Goal: Task Accomplishment & Management: Use online tool/utility

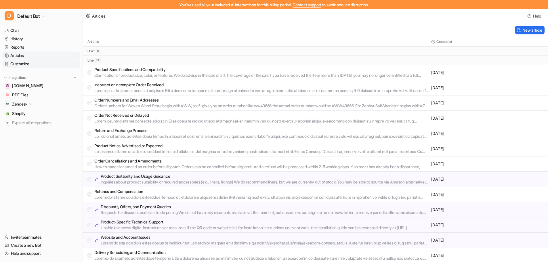
click at [17, 63] on link "Customize" at bounding box center [41, 64] width 78 height 8
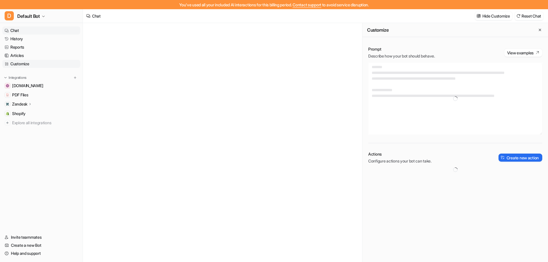
type textarea "**********"
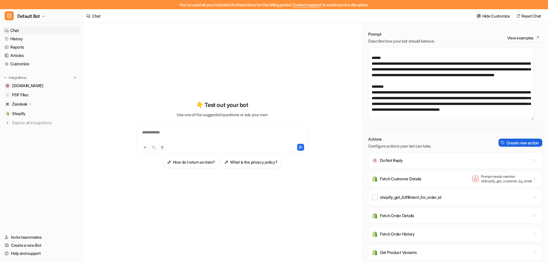
click at [506, 141] on button "Create new action" at bounding box center [521, 143] width 44 height 8
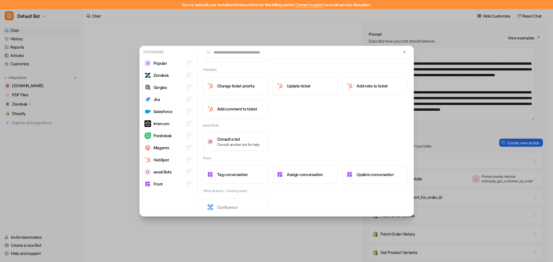
scroll to position [449, 0]
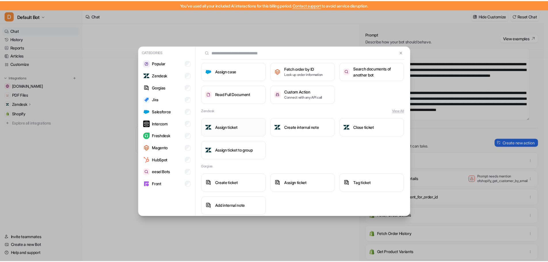
scroll to position [0, 0]
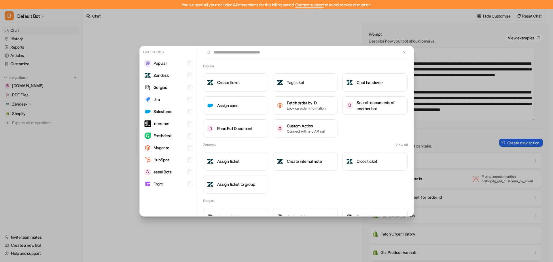
click at [128, 90] on div "Categories Popular Zendesk Gorgias Jira Salesforce Intercom Freshdesk Magento H…" at bounding box center [276, 131] width 553 height 262
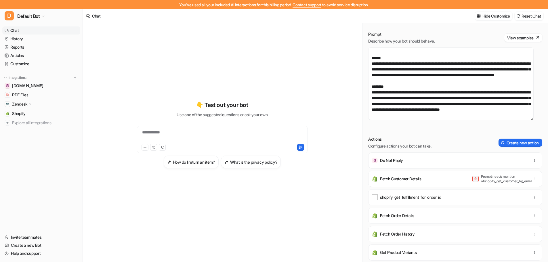
scroll to position [587, 0]
